Goal: Information Seeking & Learning: Learn about a topic

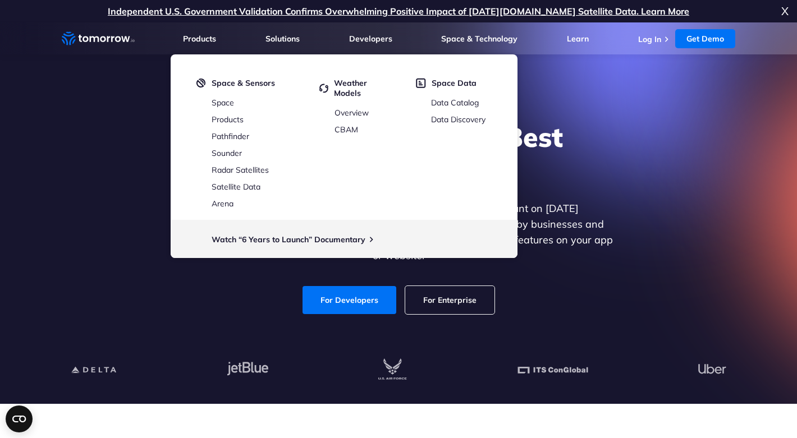
scroll to position [7, 0]
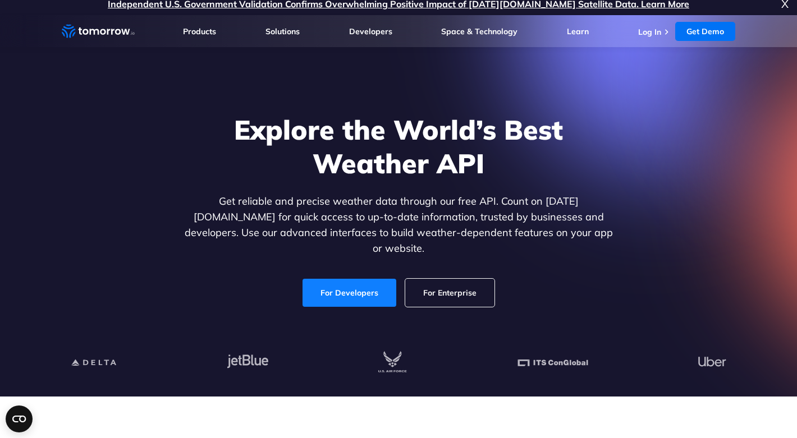
click at [328, 284] on link "For Developers" at bounding box center [350, 293] width 94 height 28
click at [328, 283] on link "For Developers" at bounding box center [350, 293] width 94 height 28
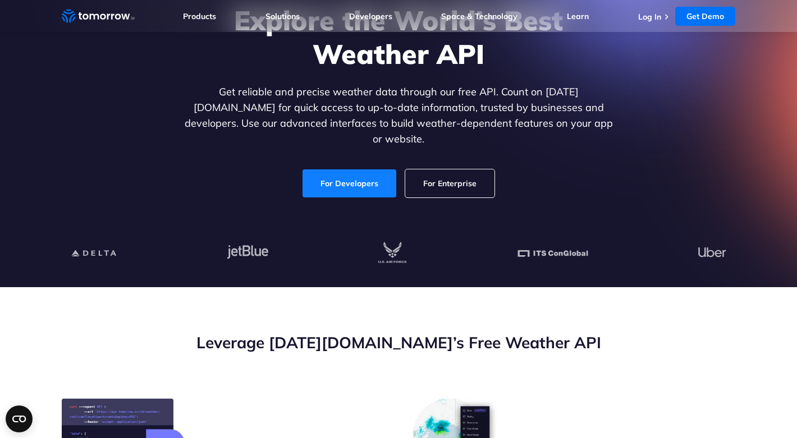
scroll to position [122, 0]
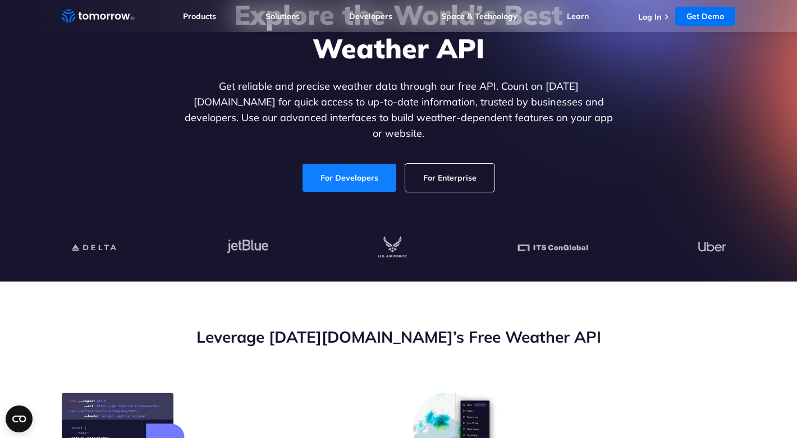
click at [359, 164] on link "For Developers" at bounding box center [350, 178] width 94 height 28
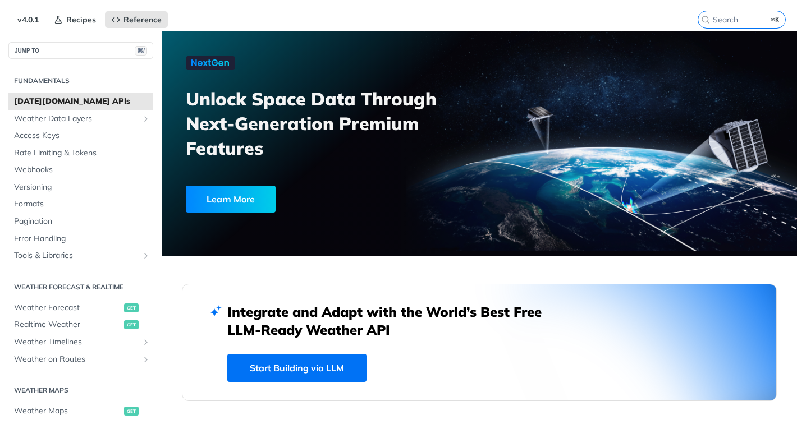
scroll to position [30, 0]
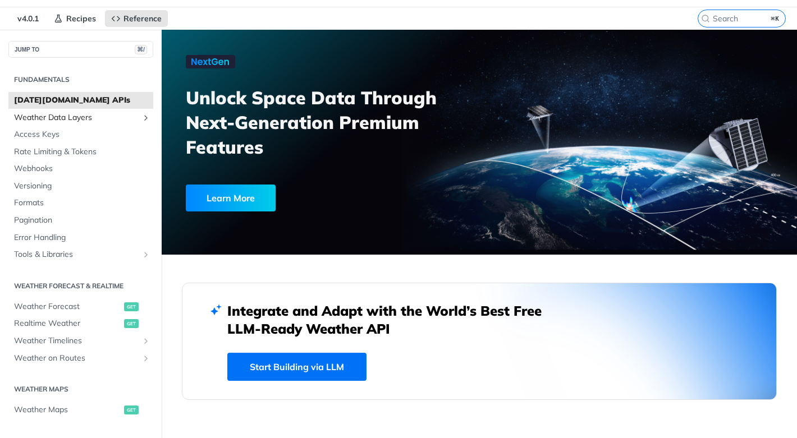
click at [63, 114] on span "Weather Data Layers" at bounding box center [76, 117] width 125 height 11
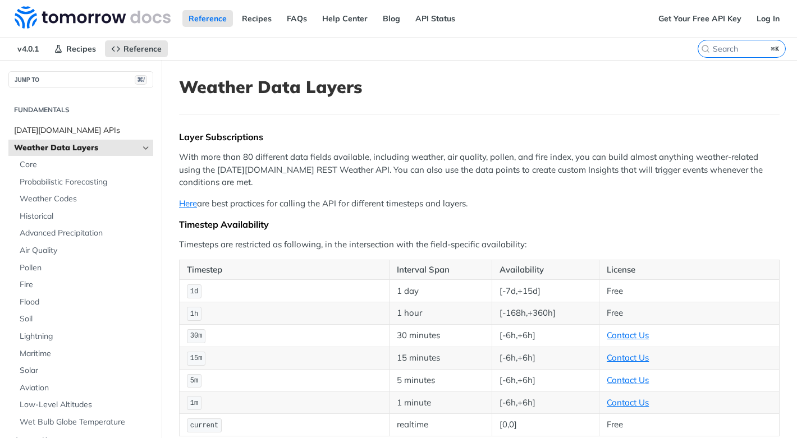
click at [53, 129] on span "[DATE][DOMAIN_NAME] APIs" at bounding box center [82, 130] width 136 height 11
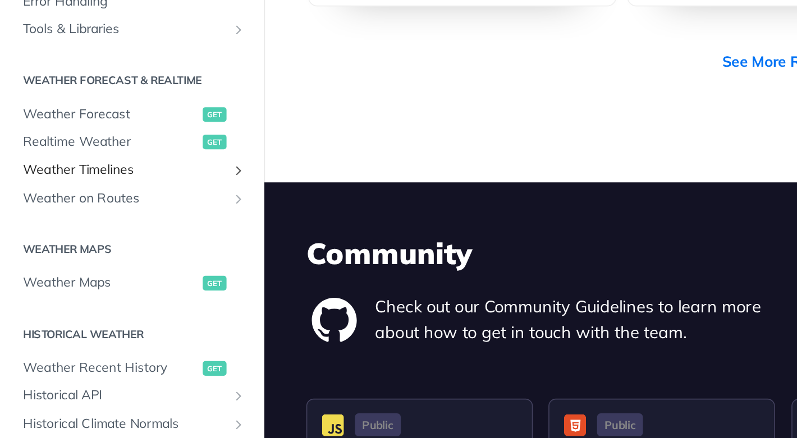
scroll to position [154, 0]
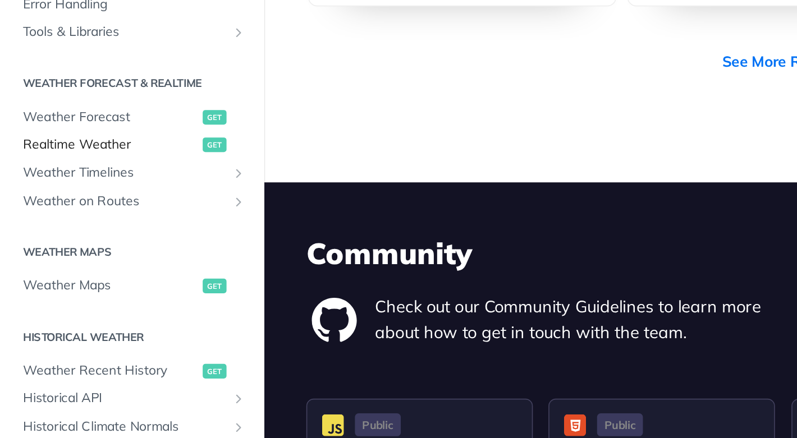
click at [68, 144] on span "Realtime Weather" at bounding box center [67, 140] width 107 height 11
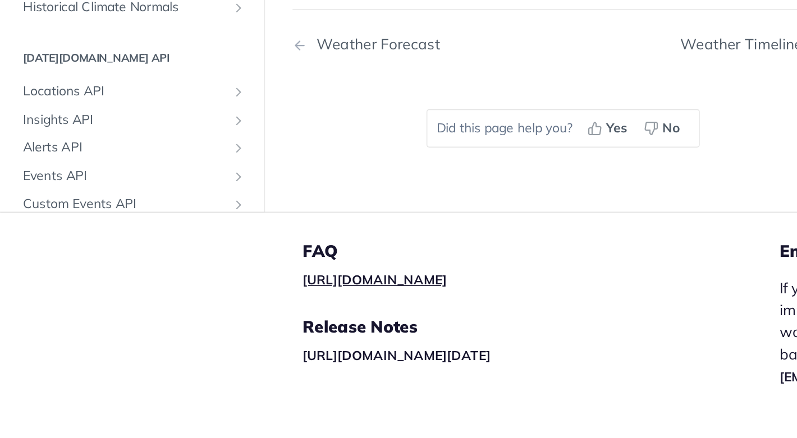
scroll to position [833, 0]
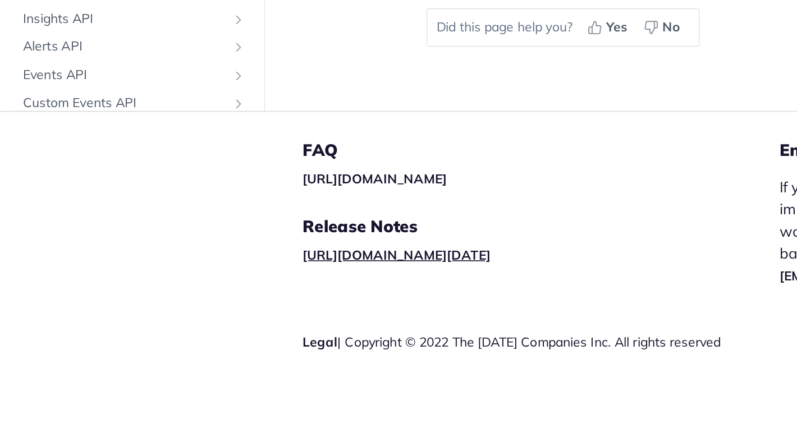
click at [252, 326] on link "[URL][DOMAIN_NAME][DATE]" at bounding box center [242, 326] width 115 height 10
click at [254, 332] on div "FAQ https://tomorrowio.zendesk.com/ Release Notes https://docs.tomorrow.io/refe…" at bounding box center [331, 340] width 292 height 202
click at [257, 326] on link "[URL][DOMAIN_NAME][DATE]" at bounding box center [242, 326] width 115 height 10
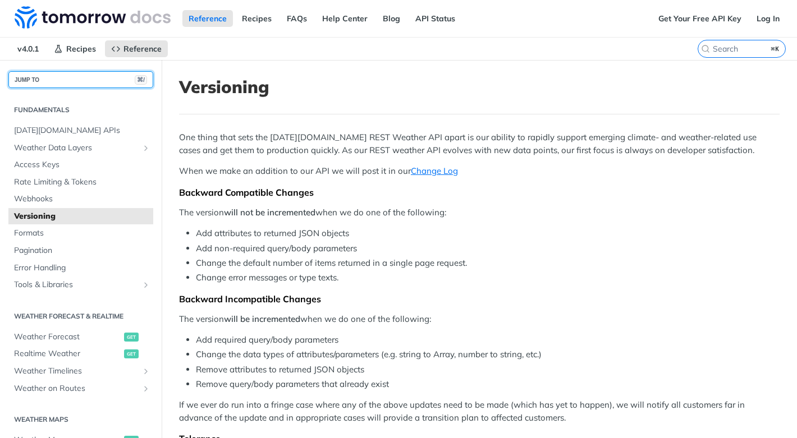
click at [40, 83] on button "JUMP TO ⌘/" at bounding box center [80, 79] width 145 height 17
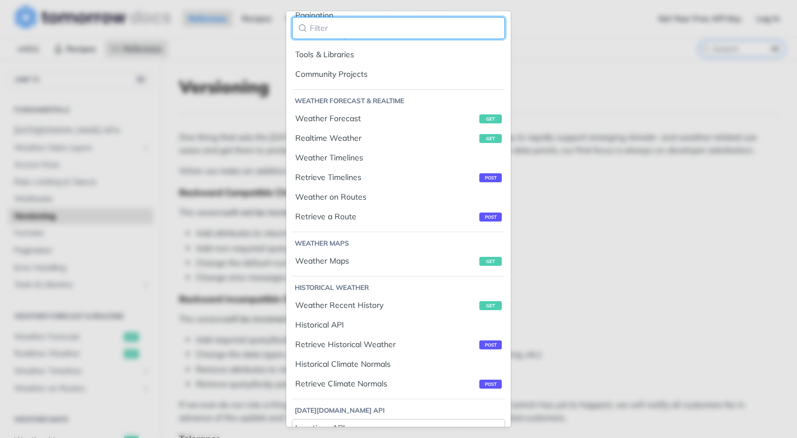
scroll to position [501, 0]
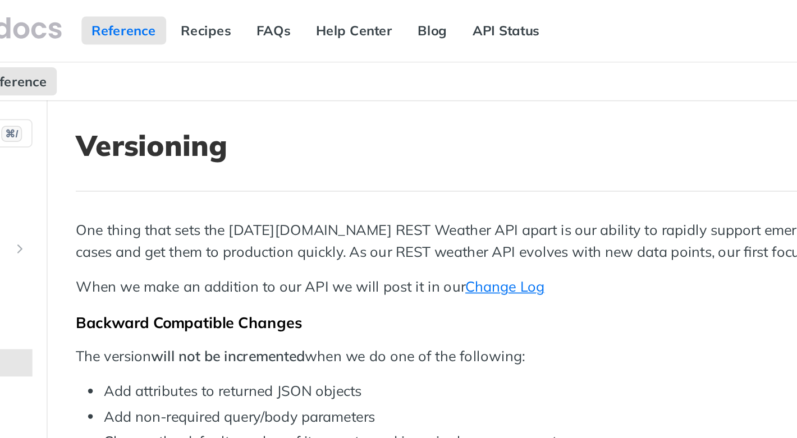
click at [250, 52] on div "Jump to Content Reference Recipes FAQs Help Center Blog API Status Recipes Refe…" at bounding box center [398, 219] width 797 height 438
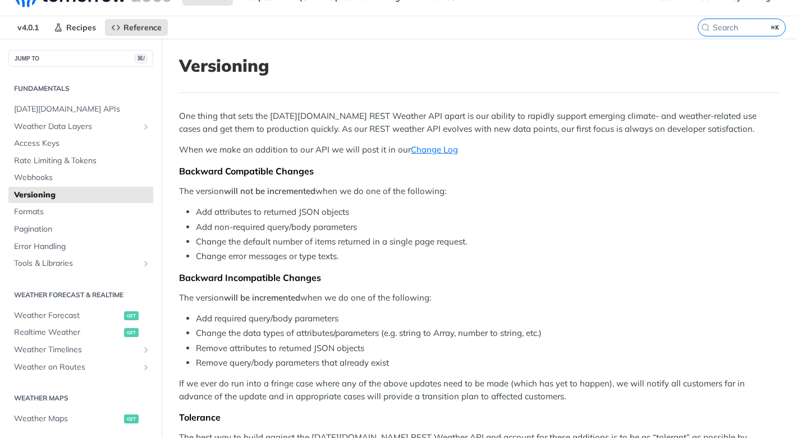
scroll to position [0, 0]
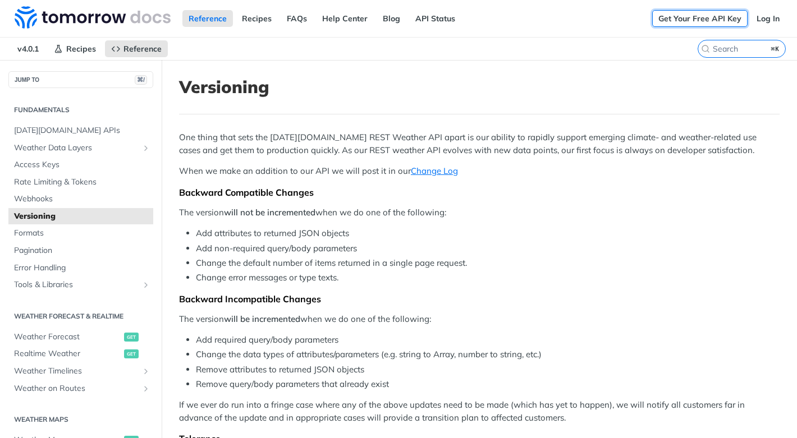
click at [689, 18] on link "Get Your Free API Key" at bounding box center [699, 18] width 95 height 17
click at [673, 18] on link "Get Your Free API Key" at bounding box center [699, 18] width 95 height 17
click at [288, 179] on div "One thing that sets the [DATE][DOMAIN_NAME] REST Weather API apart is our abili…" at bounding box center [479, 321] width 601 height 381
click at [423, 168] on link "Change Log" at bounding box center [434, 171] width 47 height 11
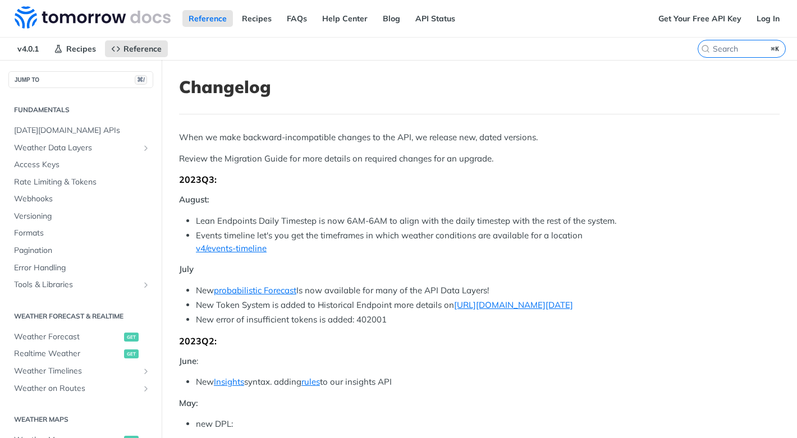
click at [29, 43] on span "v4.0.1" at bounding box center [28, 48] width 34 height 17
click at [29, 50] on span "v4.0.1" at bounding box center [28, 48] width 34 height 17
click at [42, 48] on span "v4.0.1" at bounding box center [28, 48] width 34 height 17
click at [139, 44] on span "Reference" at bounding box center [143, 49] width 38 height 10
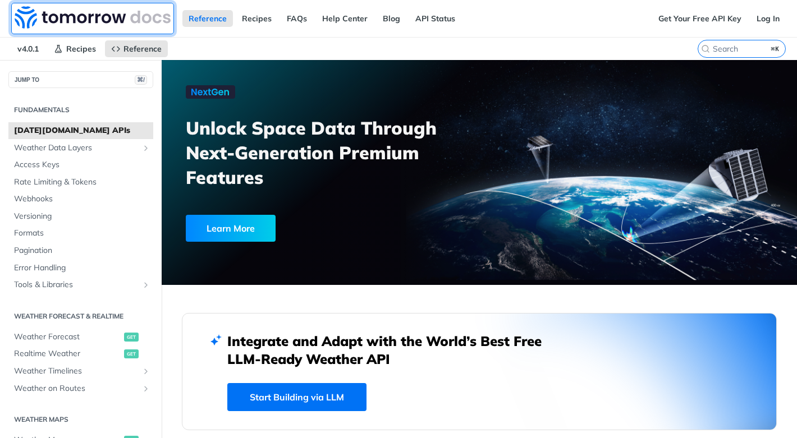
click at [60, 12] on img at bounding box center [93, 17] width 156 height 22
click at [67, 12] on img at bounding box center [93, 17] width 156 height 22
click at [68, 12] on img at bounding box center [93, 17] width 156 height 22
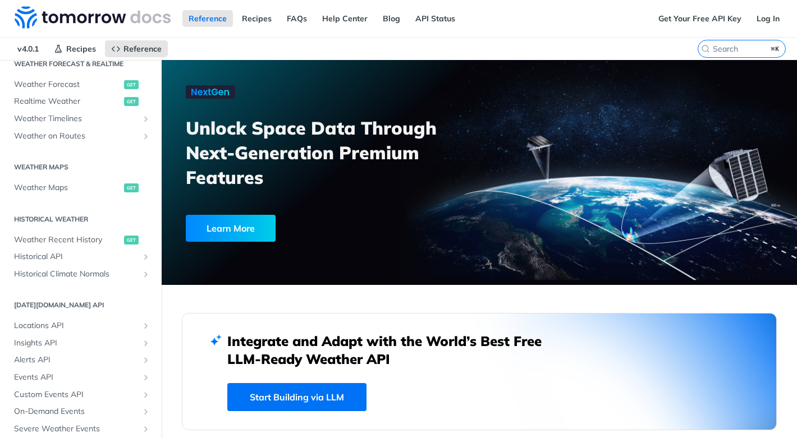
scroll to position [307, 0]
